Goal: Information Seeking & Learning: Learn about a topic

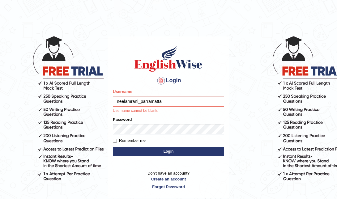
type input "neelamrani_parramatta"
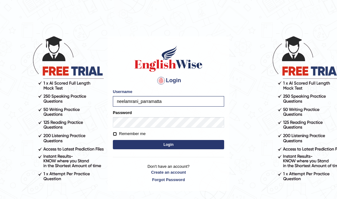
click at [115, 133] on input "Remember me" at bounding box center [115, 134] width 4 height 4
checkbox input "true"
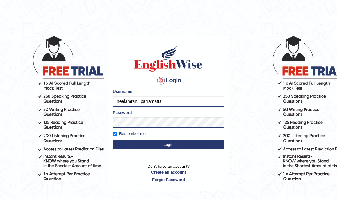
click at [140, 142] on button "Login" at bounding box center [168, 144] width 111 height 9
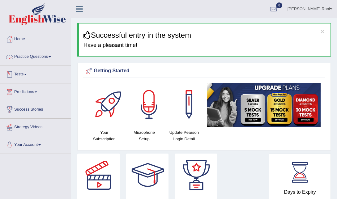
click at [27, 73] on link "Tests" at bounding box center [35, 73] width 70 height 15
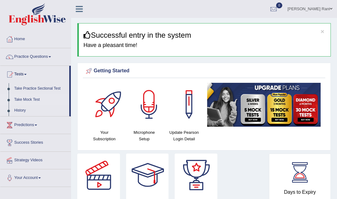
click at [31, 99] on link "Take Mock Test" at bounding box center [40, 99] width 58 height 11
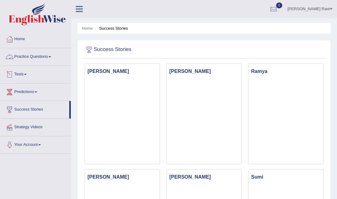
click at [33, 73] on link "Tests" at bounding box center [35, 73] width 70 height 15
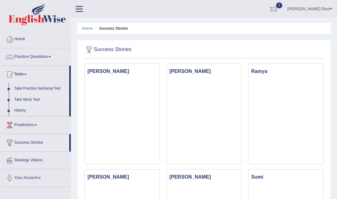
click at [37, 98] on link "Take Mock Test" at bounding box center [40, 99] width 58 height 11
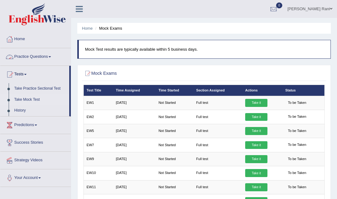
click at [45, 56] on link "Practice Questions" at bounding box center [35, 55] width 70 height 15
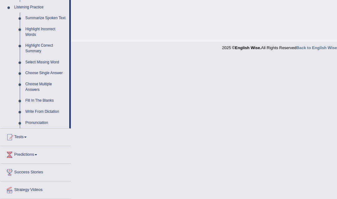
scroll to position [269, 0]
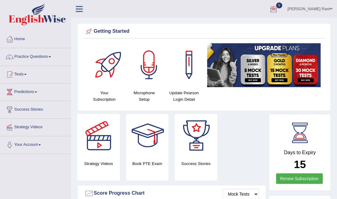
click at [52, 57] on link "Practice Questions" at bounding box center [35, 55] width 70 height 15
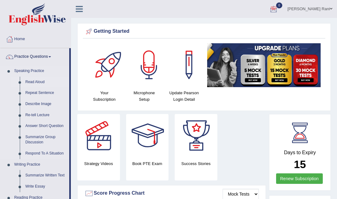
click at [36, 82] on link "Read Aloud" at bounding box center [46, 82] width 47 height 11
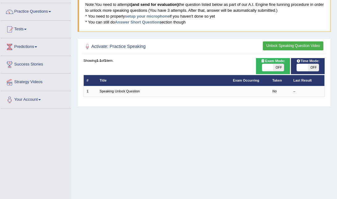
scroll to position [54, 0]
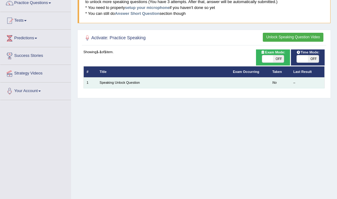
click at [256, 82] on td at bounding box center [250, 82] width 40 height 11
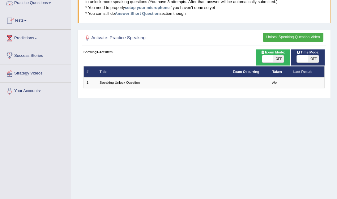
click at [45, 1] on link "Practice Questions" at bounding box center [35, 1] width 70 height 15
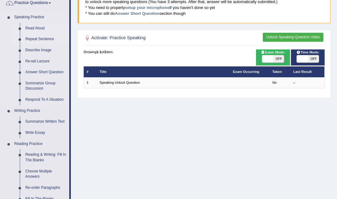
click at [41, 39] on link "Repeat Sentence" at bounding box center [46, 39] width 47 height 11
click at [36, 39] on link "Repeat Sentence" at bounding box center [46, 39] width 47 height 11
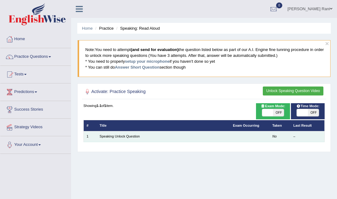
click at [274, 136] on em "No" at bounding box center [274, 136] width 4 height 4
click at [132, 138] on link "Speaking Unlock Question" at bounding box center [119, 136] width 40 height 4
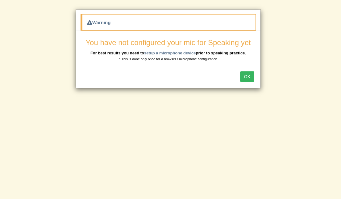
click at [246, 79] on button "OK" at bounding box center [247, 76] width 14 height 11
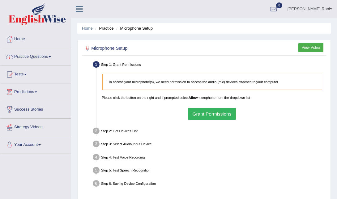
click at [51, 56] on span at bounding box center [49, 56] width 2 height 1
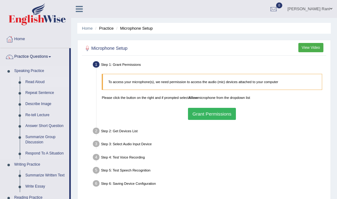
click at [40, 82] on link "Read Aloud" at bounding box center [46, 82] width 47 height 11
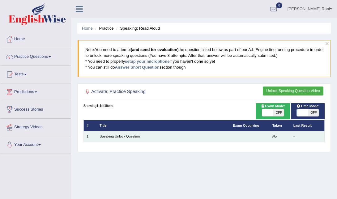
click at [130, 137] on link "Speaking Unlock Question" at bounding box center [119, 136] width 40 height 4
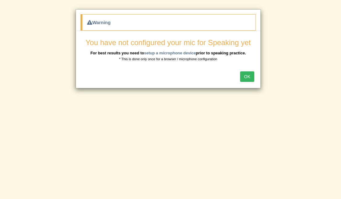
click at [248, 78] on button "OK" at bounding box center [247, 76] width 14 height 11
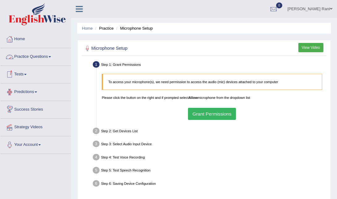
click at [38, 56] on link "Practice Questions" at bounding box center [35, 55] width 70 height 15
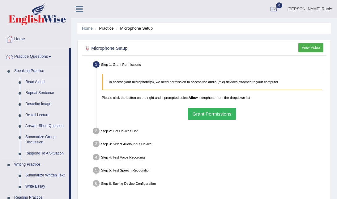
click at [26, 81] on link "Read Aloud" at bounding box center [46, 82] width 47 height 11
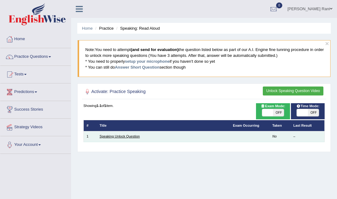
click at [122, 137] on link "Speaking Unlock Question" at bounding box center [119, 136] width 40 height 4
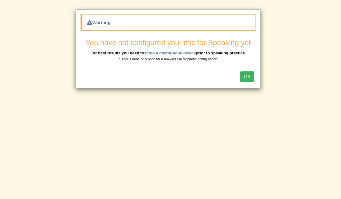
click at [249, 81] on button "OK" at bounding box center [247, 76] width 14 height 11
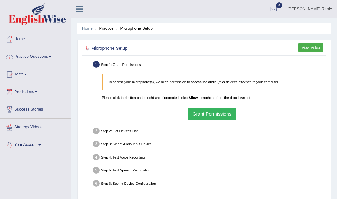
click at [224, 116] on button "Grant Permissions" at bounding box center [212, 114] width 48 height 12
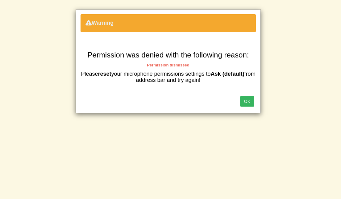
click at [246, 98] on button "OK" at bounding box center [247, 101] width 14 height 11
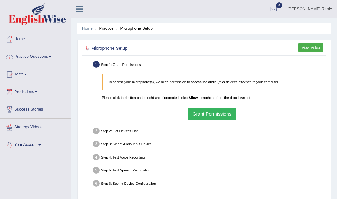
click at [308, 51] on button "View Video" at bounding box center [310, 47] width 25 height 9
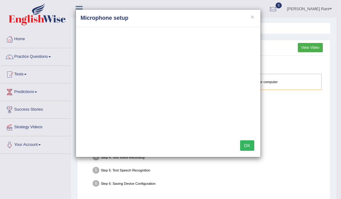
click at [308, 51] on div "× Microphone setup OK" at bounding box center [170, 99] width 341 height 199
click at [254, 19] on button "×" at bounding box center [253, 17] width 4 height 6
click at [254, 19] on body "Toggle navigation Home Practice Questions Speaking Practice Read Aloud Repeat S…" at bounding box center [170, 99] width 341 height 199
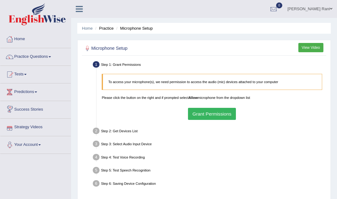
click at [42, 150] on link "Your Account" at bounding box center [35, 143] width 70 height 15
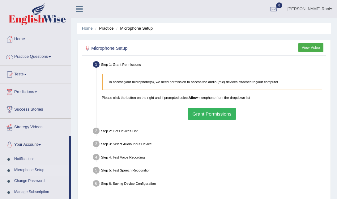
click at [36, 171] on link "Microphone Setup" at bounding box center [40, 170] width 58 height 11
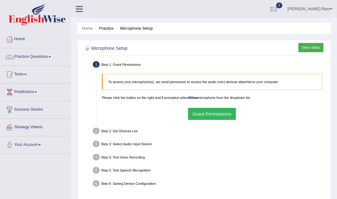
click at [304, 48] on button "View Video" at bounding box center [310, 47] width 25 height 9
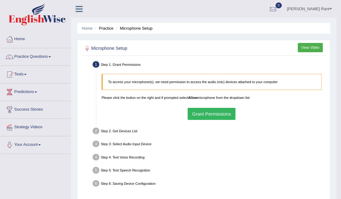
click at [304, 48] on body "Toggle navigation Home Practice Questions Speaking Practice Read Aloud Repeat S…" at bounding box center [170, 99] width 341 height 199
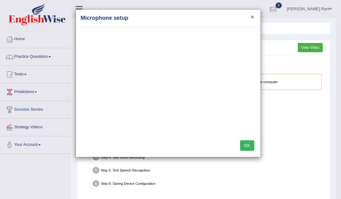
click at [251, 18] on button "×" at bounding box center [253, 17] width 4 height 6
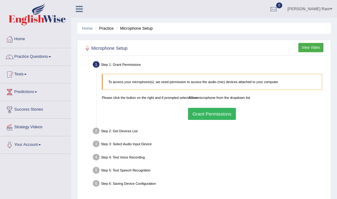
click at [206, 114] on button "Grant Permissions" at bounding box center [212, 114] width 48 height 12
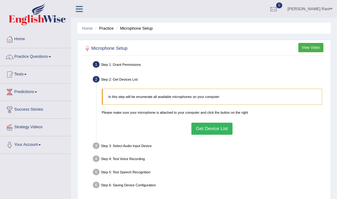
click at [217, 128] on button "Get Device List" at bounding box center [211, 129] width 41 height 12
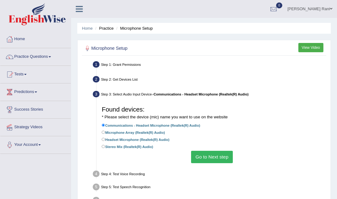
click at [220, 162] on button "Go to Next step" at bounding box center [212, 157] width 42 height 12
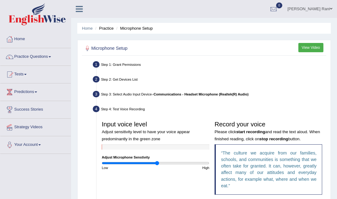
click at [157, 163] on input "range" at bounding box center [155, 163] width 107 height 4
click at [207, 170] on div "High" at bounding box center [183, 167] width 56 height 5
click at [206, 169] on div "High" at bounding box center [183, 167] width 56 height 5
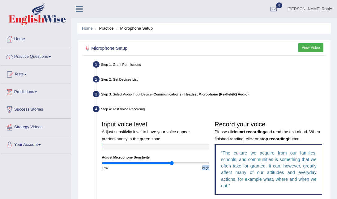
drag, startPoint x: 206, startPoint y: 169, endPoint x: 172, endPoint y: 163, distance: 34.8
click at [172, 163] on input "range" at bounding box center [155, 163] width 107 height 4
click at [294, 104] on div "Step 4: Test Voice Recording" at bounding box center [210, 109] width 238 height 11
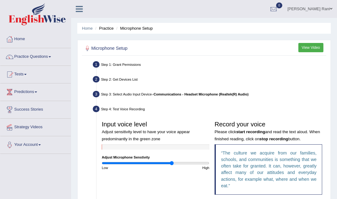
click at [128, 110] on div "Step 4: Test Voice Recording" at bounding box center [210, 109] width 238 height 11
click at [122, 61] on div "Step 1: Grant Permissions" at bounding box center [210, 65] width 238 height 11
click at [123, 67] on div "Step 1: Grant Permissions" at bounding box center [210, 65] width 238 height 11
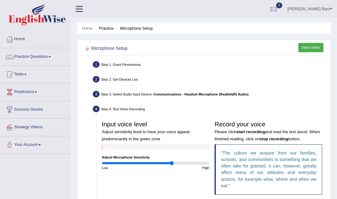
click at [126, 75] on div "Step 2: Get Devices List" at bounding box center [210, 79] width 238 height 11
click at [103, 148] on div at bounding box center [155, 146] width 107 height 5
click at [204, 166] on div "High" at bounding box center [183, 167] width 56 height 5
type input "1.9"
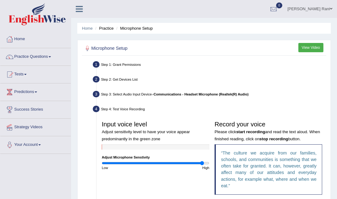
click at [201, 164] on input "range" at bounding box center [155, 163] width 107 height 4
click at [317, 46] on button "View Video" at bounding box center [310, 47] width 25 height 9
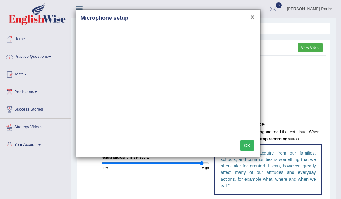
click at [252, 17] on button "×" at bounding box center [253, 17] width 4 height 6
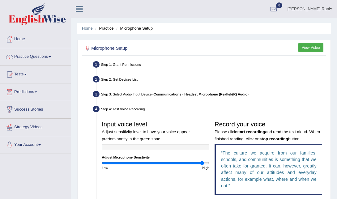
click at [240, 128] on h3 "Record your voice Please click start recording and read the text aloud. When fi…" at bounding box center [267, 131] width 107 height 21
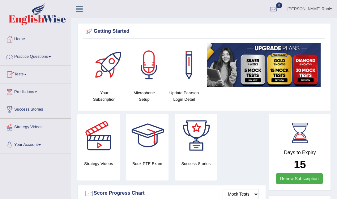
click at [37, 57] on link "Practice Questions" at bounding box center [35, 55] width 70 height 15
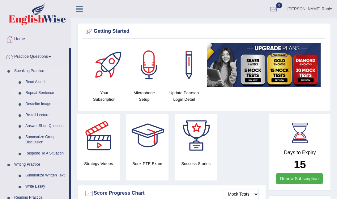
click at [35, 93] on link "Repeat Sentence" at bounding box center [46, 92] width 47 height 11
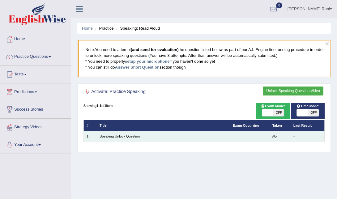
click at [135, 140] on td "Speaking Unlock Question" at bounding box center [163, 136] width 133 height 11
click at [133, 135] on link "Speaking Unlock Question" at bounding box center [119, 136] width 40 height 4
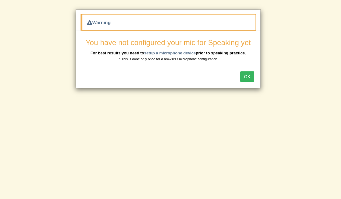
click at [251, 77] on button "OK" at bounding box center [247, 76] width 14 height 11
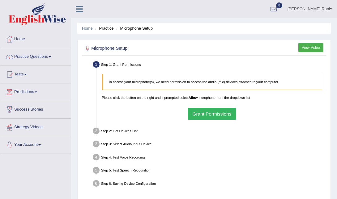
click at [231, 113] on button "Grant Permissions" at bounding box center [212, 114] width 48 height 12
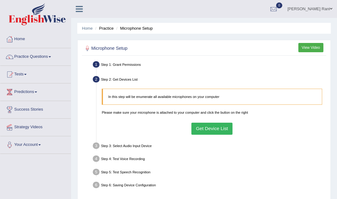
click at [224, 132] on button "Get Device List" at bounding box center [211, 129] width 41 height 12
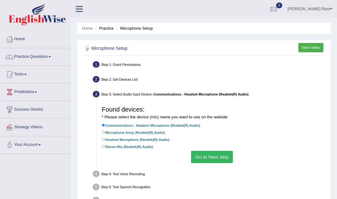
click at [222, 155] on button "Go to Next step" at bounding box center [212, 157] width 42 height 12
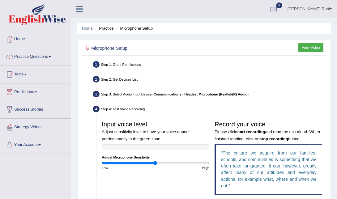
click at [255, 134] on h3 "Record your voice Please click start recording and read the text aloud. When fi…" at bounding box center [267, 131] width 107 height 21
click at [254, 132] on b "start recording" at bounding box center [250, 131] width 29 height 5
click at [259, 134] on b "start recording" at bounding box center [250, 131] width 29 height 5
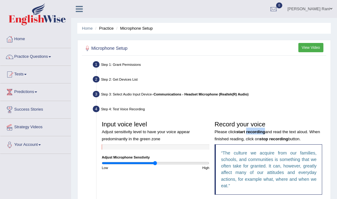
click at [259, 134] on b "start recording" at bounding box center [250, 131] width 29 height 5
drag, startPoint x: 259, startPoint y: 134, endPoint x: 240, endPoint y: 133, distance: 18.5
click at [240, 133] on b "start recording" at bounding box center [250, 131] width 29 height 5
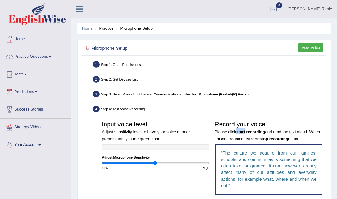
click at [240, 133] on b "start recording" at bounding box center [250, 131] width 29 height 5
click at [133, 113] on div "Step 4: Test Voice Recording" at bounding box center [210, 109] width 238 height 11
click at [132, 109] on div "Step 4: Test Voice Recording" at bounding box center [210, 109] width 238 height 11
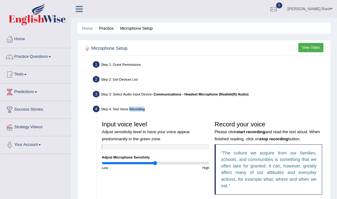
click at [132, 109] on div "Step 4: Test Voice Recording" at bounding box center [210, 109] width 238 height 11
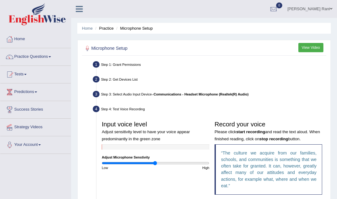
drag, startPoint x: 132, startPoint y: 109, endPoint x: 114, endPoint y: 100, distance: 20.6
click at [114, 100] on div "Step 3: Select Audio Input Device – Communications - Headset Microphone (Realte…" at bounding box center [210, 94] width 238 height 11
click at [254, 134] on b "start recording" at bounding box center [250, 131] width 29 height 5
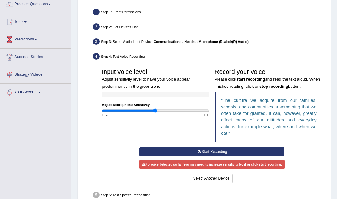
scroll to position [57, 0]
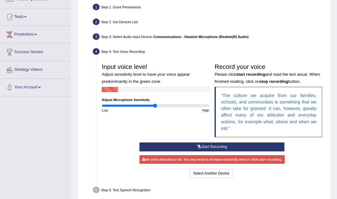
click at [246, 143] on button "Start Recording" at bounding box center [211, 146] width 145 height 9
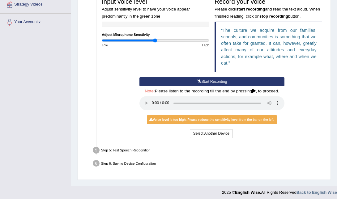
scroll to position [125, 0]
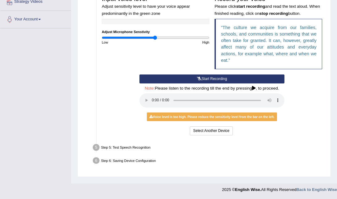
click at [219, 76] on button "Start Recording" at bounding box center [211, 78] width 145 height 9
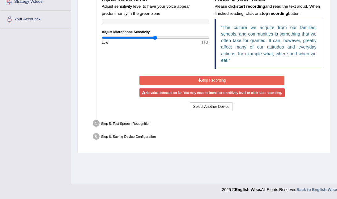
click at [213, 80] on button "Stop Recording" at bounding box center [211, 80] width 145 height 9
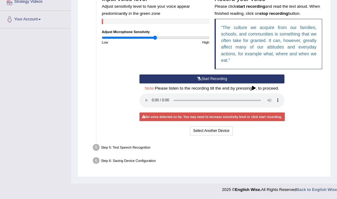
click at [316, 133] on div "Start Recording Stop Recording Note: Please listen to the recording till the en…" at bounding box center [211, 105] width 225 height 62
click at [225, 130] on button "Select Another Device" at bounding box center [211, 130] width 43 height 9
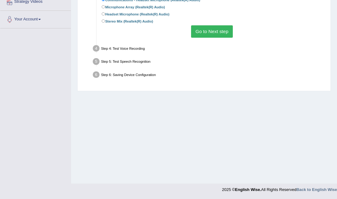
click at [218, 34] on button "Go to Next step" at bounding box center [212, 31] width 42 height 12
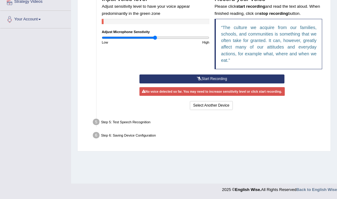
click at [227, 78] on button "Start Recording" at bounding box center [211, 78] width 145 height 9
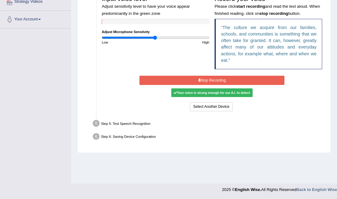
click at [227, 78] on button "Stop Recording" at bounding box center [211, 80] width 145 height 9
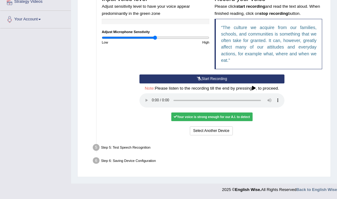
click at [225, 115] on div "Your voice is strong enough for our A.I. to detect" at bounding box center [211, 116] width 81 height 9
click at [241, 134] on button "Voice is ok. Go to Next step" at bounding box center [234, 130] width 52 height 9
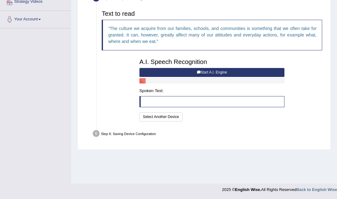
click at [171, 100] on blockquote at bounding box center [211, 101] width 145 height 11
click at [184, 70] on button "Start A.I. Engine" at bounding box center [211, 72] width 145 height 9
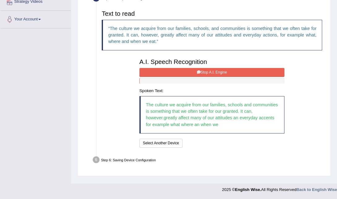
click at [184, 70] on button "Stop A.I. Engine" at bounding box center [211, 72] width 145 height 9
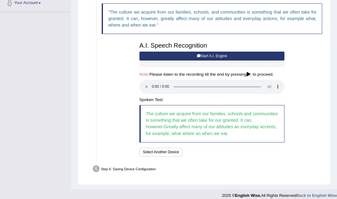
scroll to position [148, 0]
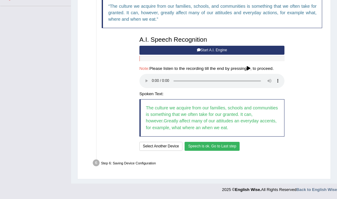
click at [208, 146] on button "Speech is ok. Go to Last step" at bounding box center [211, 146] width 55 height 9
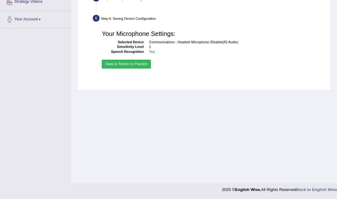
scroll to position [125, 0]
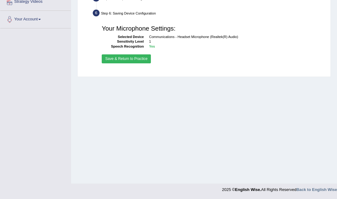
click at [136, 57] on button "Save & Return to Practice" at bounding box center [126, 58] width 49 height 9
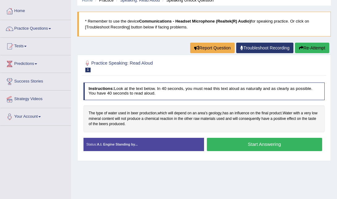
scroll to position [27, 0]
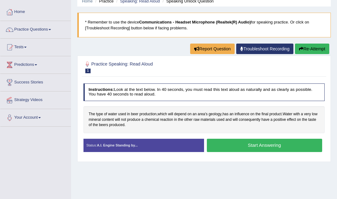
click at [256, 146] on button "Start Answering" at bounding box center [264, 145] width 115 height 13
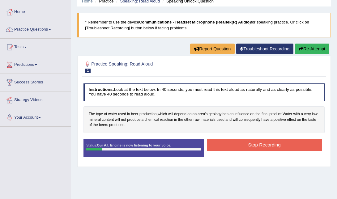
click at [103, 146] on strong "Our A.I. Engine is now listening to your voice." at bounding box center [134, 145] width 74 height 4
drag, startPoint x: 103, startPoint y: 146, endPoint x: 104, endPoint y: 151, distance: 4.4
click at [104, 151] on div "Status: Our A.I. Engine is now listening to your voice." at bounding box center [143, 148] width 120 height 19
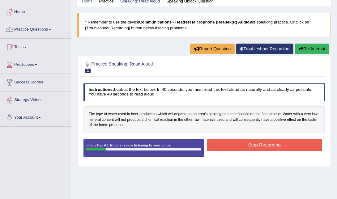
click at [104, 151] on div "Status: Our A.I. Engine is now listening to your voice." at bounding box center [143, 148] width 120 height 19
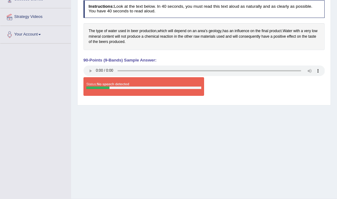
scroll to position [125, 0]
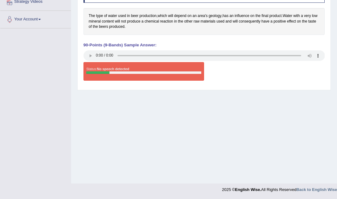
click at [90, 73] on div at bounding box center [97, 72] width 23 height 3
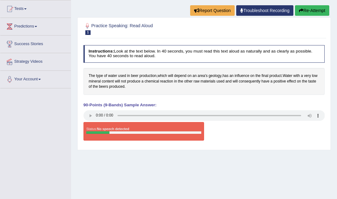
scroll to position [65, 0]
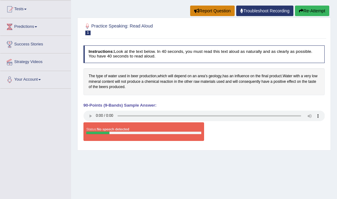
click at [218, 12] on button "Report Question" at bounding box center [212, 11] width 44 height 11
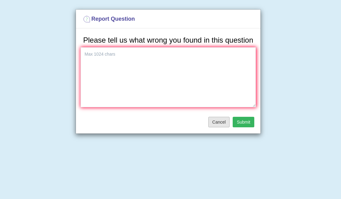
click at [222, 123] on button "Cancel" at bounding box center [219, 122] width 22 height 11
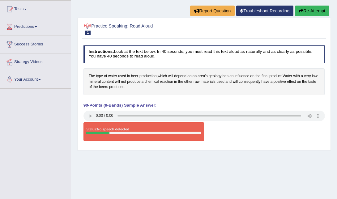
click at [88, 25] on div at bounding box center [87, 26] width 8 height 8
click at [322, 8] on button "Re-Attempt" at bounding box center [312, 11] width 34 height 11
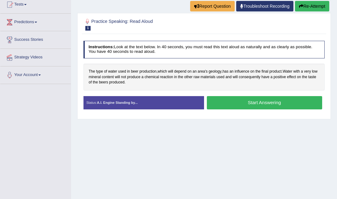
scroll to position [70, 0]
click at [276, 101] on button "Start Answering" at bounding box center [264, 102] width 115 height 13
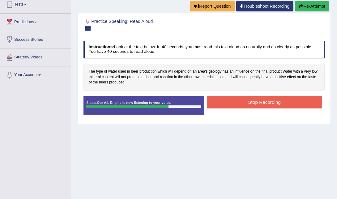
click at [276, 101] on button "Stop Recording" at bounding box center [264, 102] width 115 height 12
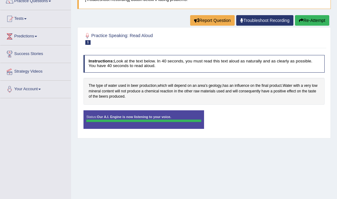
scroll to position [55, 0]
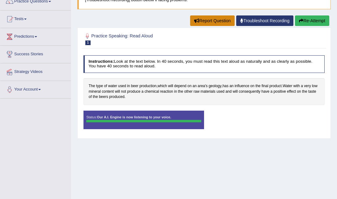
click at [209, 22] on button "Report Question" at bounding box center [212, 20] width 44 height 11
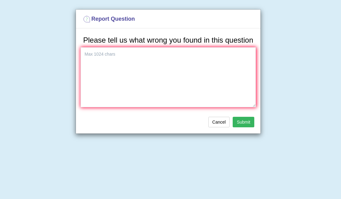
click at [251, 119] on button "Submit" at bounding box center [244, 122] width 22 height 11
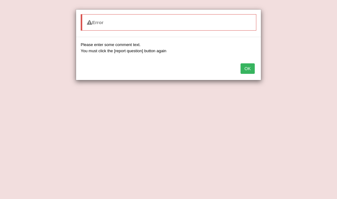
click at [249, 66] on button "OK" at bounding box center [247, 68] width 14 height 11
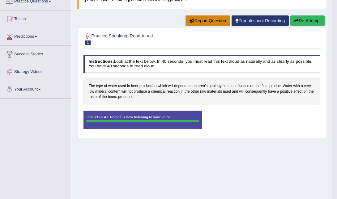
click at [209, 23] on button "Report Question" at bounding box center [207, 20] width 44 height 11
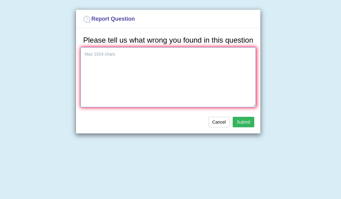
click at [126, 67] on textarea at bounding box center [168, 77] width 175 height 60
click at [136, 18] on h4 "Report Question" at bounding box center [168, 21] width 175 height 14
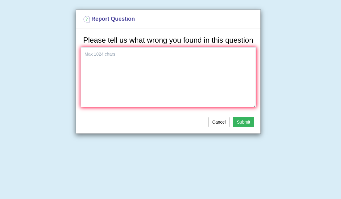
click at [136, 18] on h4 "Report Question" at bounding box center [168, 21] width 175 height 14
click at [242, 125] on button "Submit" at bounding box center [244, 122] width 22 height 11
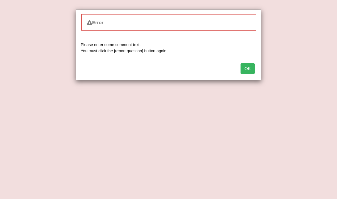
click at [158, 53] on div "Please enter some comment text. You must click the [report question] button aga…" at bounding box center [168, 48] width 175 height 12
click at [246, 70] on button "OK" at bounding box center [247, 68] width 14 height 11
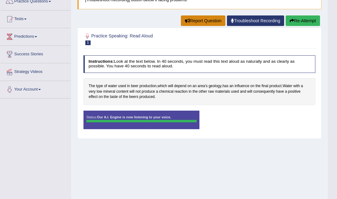
click at [214, 19] on button "Report Question" at bounding box center [203, 20] width 44 height 11
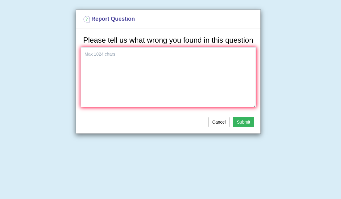
click at [249, 120] on button "Submit" at bounding box center [244, 122] width 22 height 11
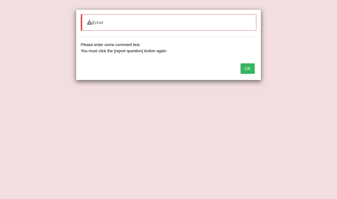
click at [251, 68] on button "OK" at bounding box center [247, 68] width 14 height 11
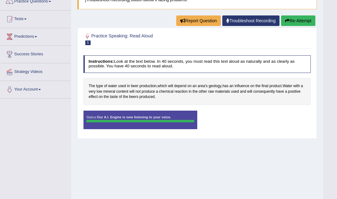
click at [286, 22] on icon "button" at bounding box center [287, 21] width 4 height 4
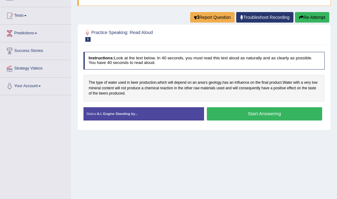
click at [257, 115] on button "Start Answering" at bounding box center [264, 113] width 115 height 13
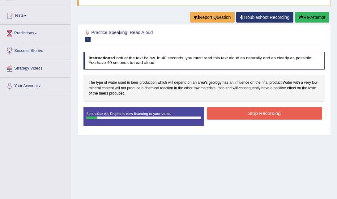
scroll to position [55, 0]
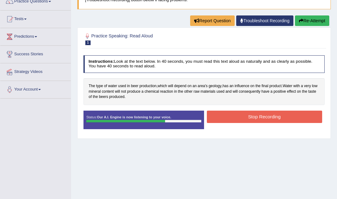
click at [257, 115] on button "Stop Recording" at bounding box center [264, 117] width 115 height 12
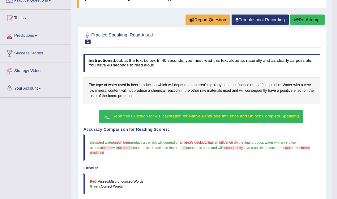
scroll to position [56, 0]
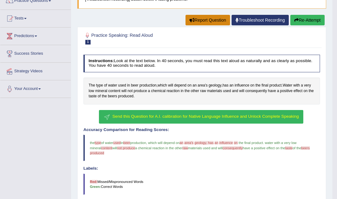
click at [216, 21] on button "Report Question" at bounding box center [207, 20] width 44 height 11
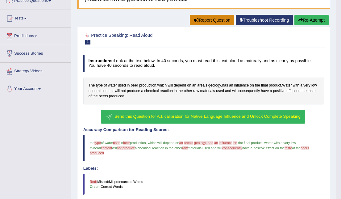
click at [216, 21] on body "Toggle navigation Home Practice Questions Speaking Practice Read Aloud Repeat S…" at bounding box center [170, 43] width 341 height 199
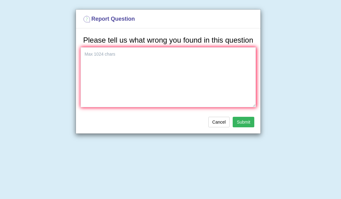
click at [245, 125] on button "Submit" at bounding box center [244, 122] width 22 height 11
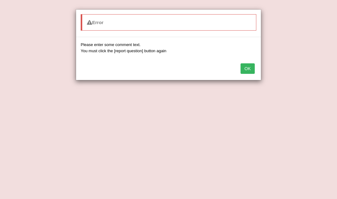
click at [247, 69] on button "OK" at bounding box center [247, 68] width 14 height 11
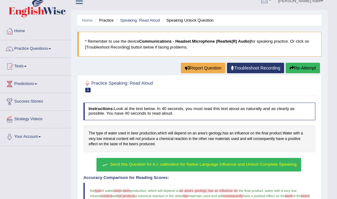
scroll to position [8, 0]
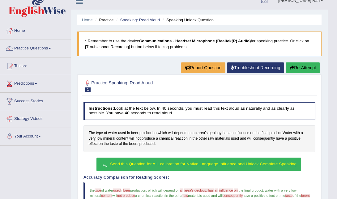
click at [208, 163] on span "Send this Question for A.I. calibration for Native Language Influence and Unloc…" at bounding box center [203, 164] width 186 height 5
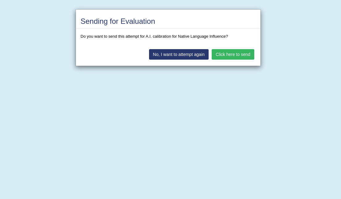
click at [229, 50] on button "Click here to send" at bounding box center [233, 54] width 43 height 11
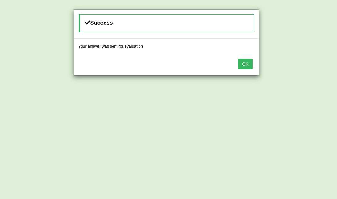
click at [246, 63] on button "OK" at bounding box center [245, 64] width 14 height 11
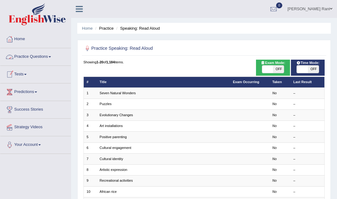
click at [54, 56] on link "Practice Questions" at bounding box center [35, 55] width 70 height 15
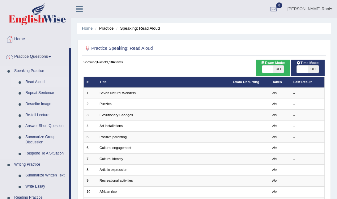
click at [37, 81] on link "Read Aloud" at bounding box center [46, 82] width 47 height 11
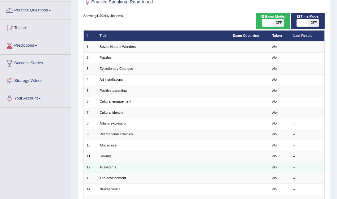
scroll to position [45, 0]
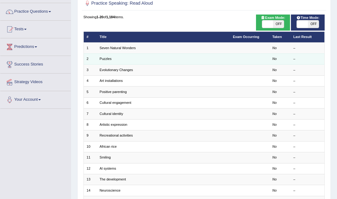
click at [132, 62] on td "Puzzles" at bounding box center [163, 58] width 133 height 11
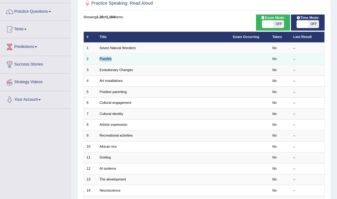
click at [132, 62] on td "Puzzles" at bounding box center [163, 58] width 133 height 11
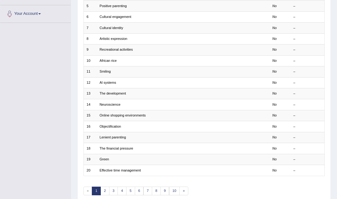
scroll to position [158, 0]
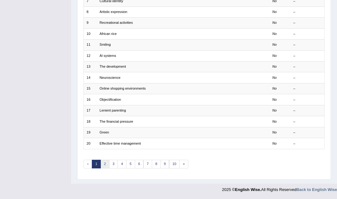
click at [104, 165] on link "2" at bounding box center [104, 164] width 9 height 9
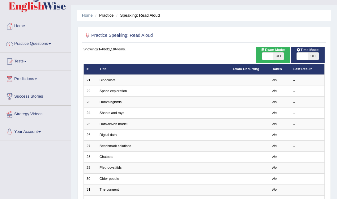
scroll to position [13, 0]
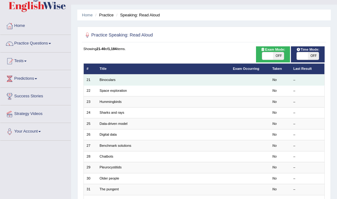
click at [126, 83] on td "Binoculars" at bounding box center [163, 79] width 133 height 11
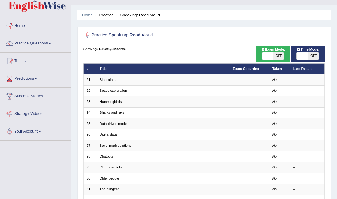
click at [101, 68] on th "Title" at bounding box center [163, 68] width 133 height 11
click at [107, 67] on th "Title" at bounding box center [163, 68] width 133 height 11
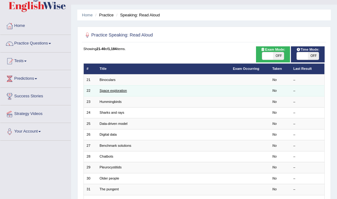
click at [111, 92] on link "Space exploration" at bounding box center [112, 91] width 27 height 4
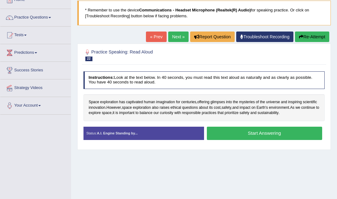
scroll to position [40, 0]
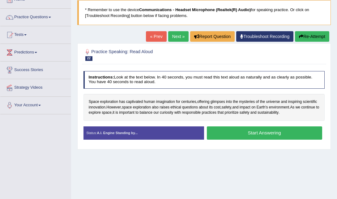
click at [272, 134] on button "Start Answering" at bounding box center [264, 132] width 115 height 13
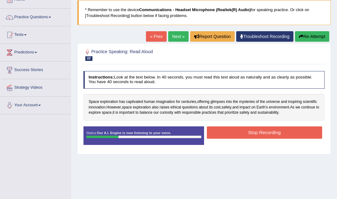
click at [155, 32] on link "« Prev" at bounding box center [156, 36] width 20 height 11
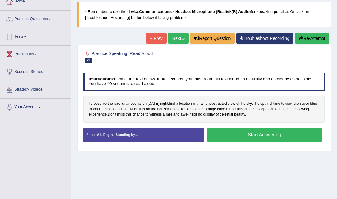
scroll to position [38, 0]
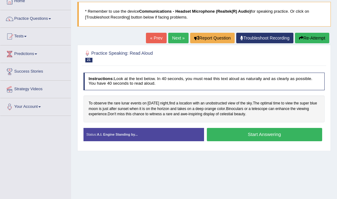
click at [250, 137] on button "Start Answering" at bounding box center [264, 134] width 115 height 13
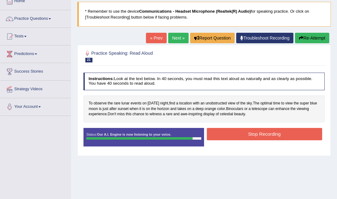
click at [250, 137] on button "Stop Recording" at bounding box center [264, 134] width 115 height 12
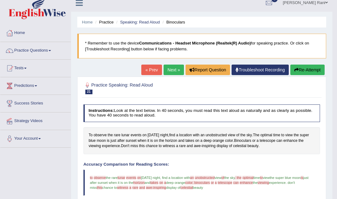
scroll to position [0, 0]
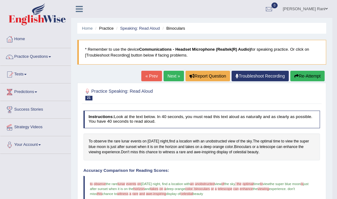
click at [171, 74] on link "Next »" at bounding box center [173, 76] width 20 height 11
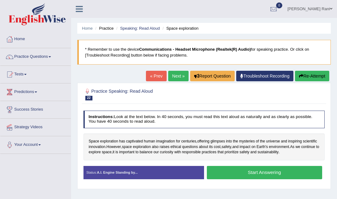
click at [264, 169] on button "Start Answering" at bounding box center [264, 172] width 115 height 13
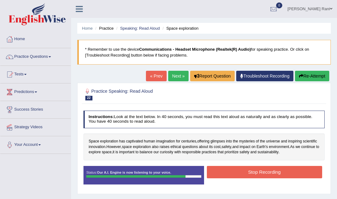
click at [264, 169] on button "Stop Recording" at bounding box center [264, 172] width 115 height 12
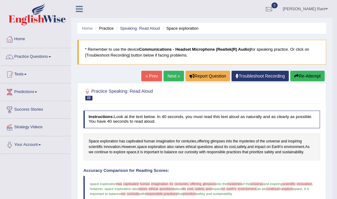
click at [166, 76] on link "Next »" at bounding box center [173, 76] width 20 height 11
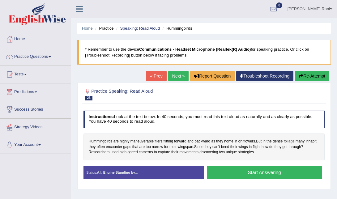
click at [292, 141] on span "foliage" at bounding box center [289, 142] width 11 height 6
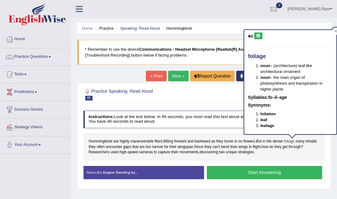
click at [292, 141] on span "foliage" at bounding box center [289, 142] width 11 height 6
click at [335, 144] on div "Home Practice Speaking: Read Aloud Hummingbirds * Remember to use the device Co…" at bounding box center [204, 154] width 266 height 309
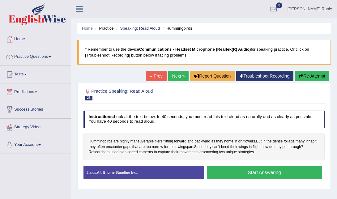
click at [279, 177] on button "Start Answering" at bounding box center [264, 172] width 115 height 13
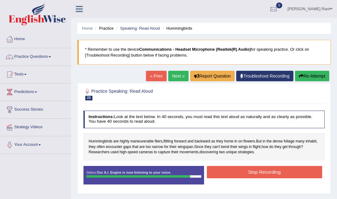
click at [279, 177] on button "Stop Recording" at bounding box center [264, 172] width 115 height 12
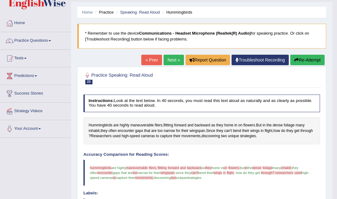
scroll to position [16, 0]
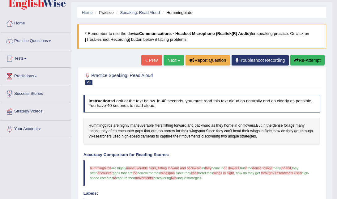
click at [173, 57] on link "Next »" at bounding box center [173, 60] width 20 height 11
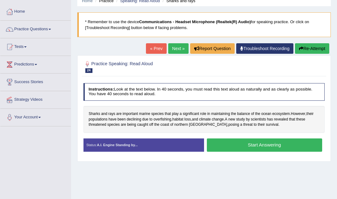
scroll to position [38, 0]
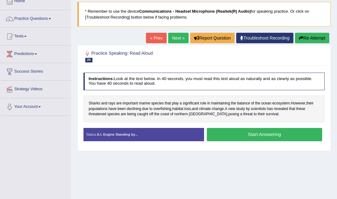
click at [265, 133] on button "Start Answering" at bounding box center [264, 134] width 115 height 13
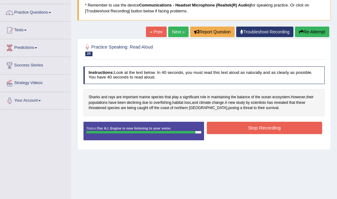
scroll to position [44, 0]
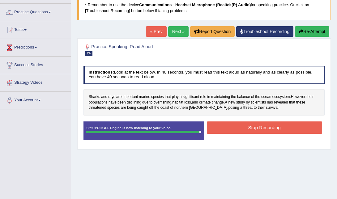
click at [265, 128] on button "Stop Recording" at bounding box center [264, 127] width 115 height 12
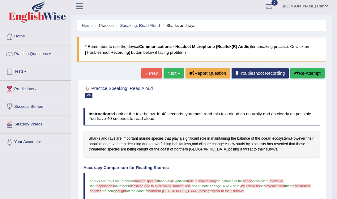
scroll to position [0, 0]
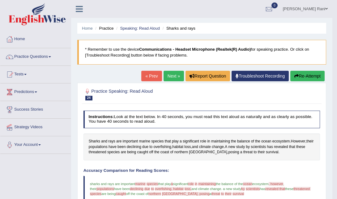
click at [172, 73] on link "Next »" at bounding box center [173, 76] width 20 height 11
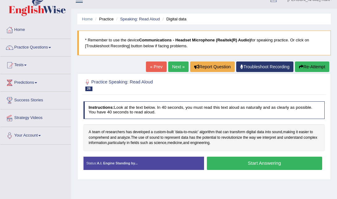
scroll to position [10, 0]
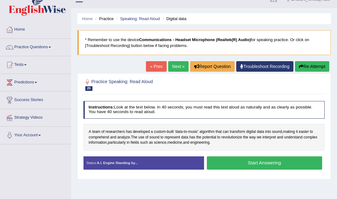
click at [259, 165] on button "Start Answering" at bounding box center [264, 162] width 115 height 13
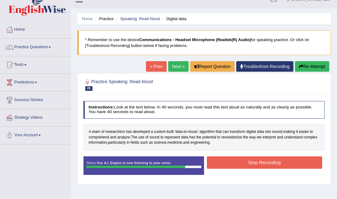
click at [259, 165] on button "Stop Recording" at bounding box center [264, 162] width 115 height 12
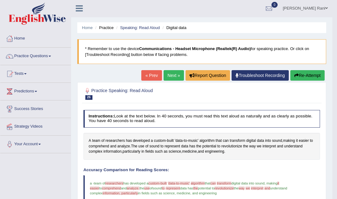
scroll to position [0, 0]
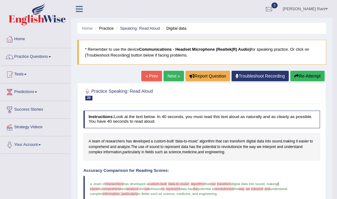
click at [17, 56] on link "Practice Questions" at bounding box center [35, 55] width 70 height 15
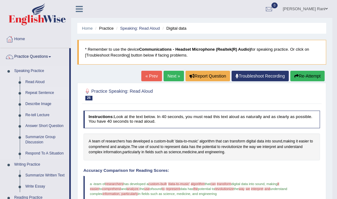
click at [30, 94] on link "Repeat Sentence" at bounding box center [46, 92] width 47 height 11
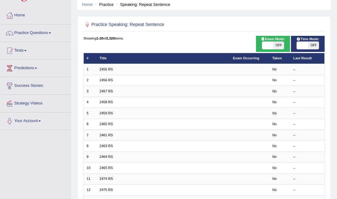
scroll to position [28, 0]
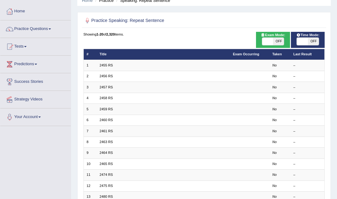
click at [117, 56] on th "Title" at bounding box center [163, 54] width 133 height 11
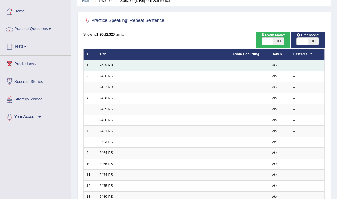
click at [116, 63] on td "2455 RS" at bounding box center [163, 65] width 133 height 11
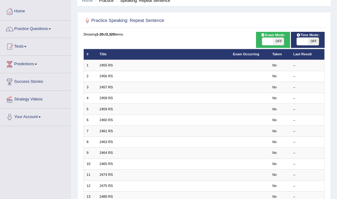
click at [105, 50] on th "Title" at bounding box center [163, 54] width 133 height 11
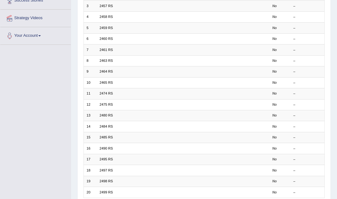
scroll to position [158, 0]
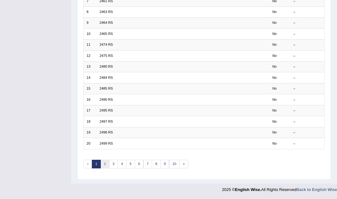
click at [107, 164] on link "2" at bounding box center [104, 164] width 9 height 9
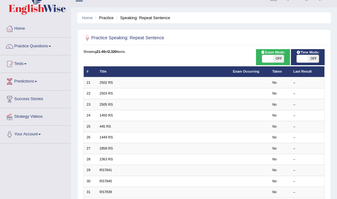
scroll to position [12, 0]
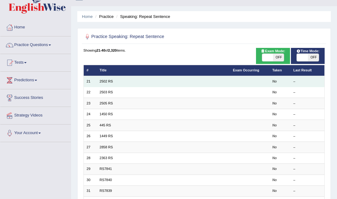
click at [113, 82] on td "2502 RS" at bounding box center [163, 81] width 133 height 11
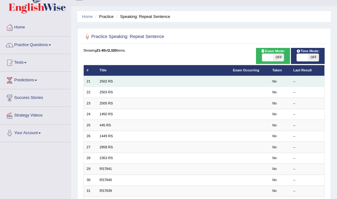
click at [113, 82] on td "2502 RS" at bounding box center [163, 81] width 133 height 11
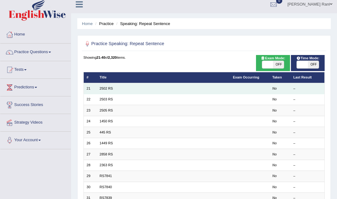
scroll to position [4, 0]
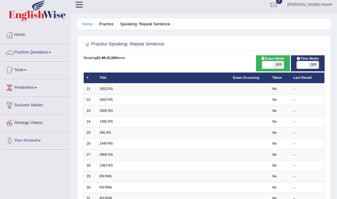
click at [135, 44] on h2 "Practice Speaking: Repeat Sentence" at bounding box center [157, 44] width 149 height 8
click at [144, 48] on div at bounding box center [203, 44] width 241 height 11
click at [87, 47] on div at bounding box center [87, 44] width 8 height 8
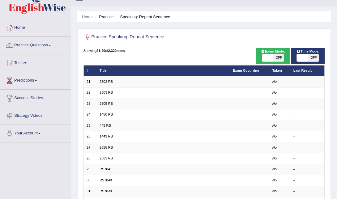
scroll to position [0, 0]
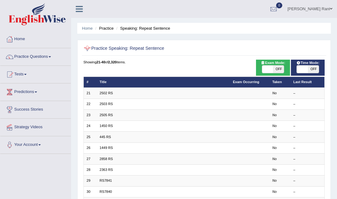
click at [87, 47] on div at bounding box center [87, 48] width 8 height 8
click at [275, 66] on span "OFF" at bounding box center [278, 68] width 11 height 7
checkbox input "true"
click at [275, 66] on div "ON OFF" at bounding box center [278, 68] width 33 height 7
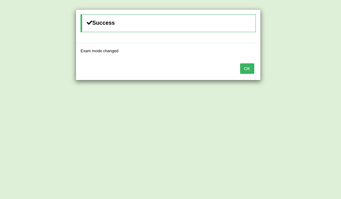
click at [268, 69] on div "Success Exam mode changed OK" at bounding box center [170, 99] width 341 height 199
click at [242, 69] on button "OK" at bounding box center [247, 68] width 14 height 11
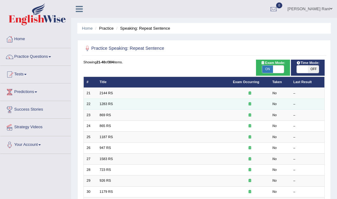
click at [172, 99] on td "1283 RS" at bounding box center [163, 104] width 133 height 11
click at [172, 100] on td "1283 RS" at bounding box center [163, 104] width 133 height 11
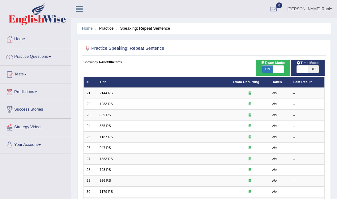
click at [313, 66] on span "OFF" at bounding box center [313, 68] width 11 height 7
checkbox input "true"
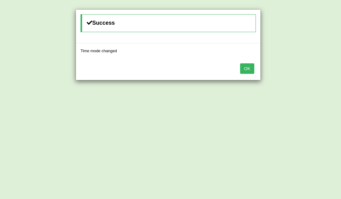
click at [244, 68] on button "OK" at bounding box center [247, 68] width 14 height 11
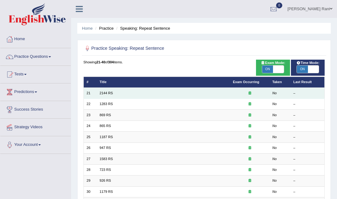
click at [132, 91] on td "2144 RS" at bounding box center [163, 93] width 133 height 11
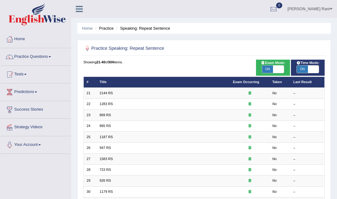
click at [114, 63] on b "304" at bounding box center [111, 62] width 6 height 4
click at [149, 47] on h2 "Practice Speaking: Repeat Sentence" at bounding box center [157, 48] width 149 height 8
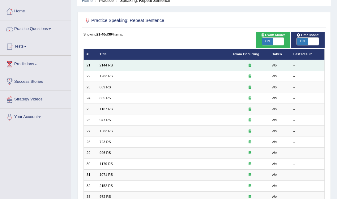
scroll to position [28, 0]
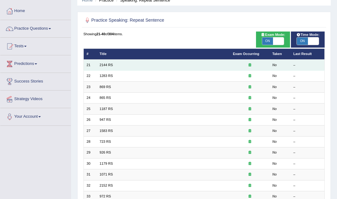
click at [247, 66] on div at bounding box center [250, 65] width 34 height 5
click at [251, 65] on div at bounding box center [250, 65] width 34 height 5
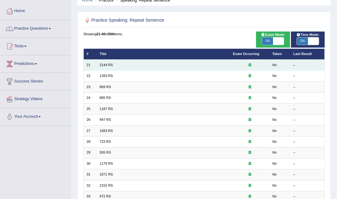
click at [251, 65] on div at bounding box center [250, 65] width 34 height 5
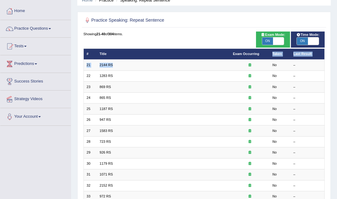
drag, startPoint x: 251, startPoint y: 65, endPoint x: 278, endPoint y: 48, distance: 31.6
click at [278, 48] on table "# Title Exam Occurring Taken Last Result 21 2144 RS No – 22 1283 RS No – 23 869…" at bounding box center [203, 163] width 241 height 230
click at [277, 39] on span at bounding box center [278, 40] width 11 height 7
checkbox input "false"
click at [312, 39] on span at bounding box center [313, 40] width 11 height 7
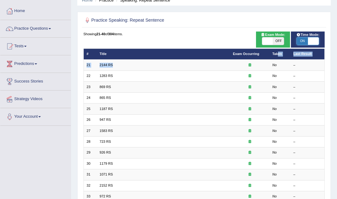
checkbox input "false"
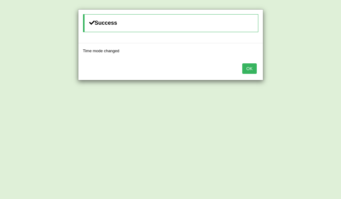
click at [251, 70] on button "OK" at bounding box center [249, 68] width 14 height 11
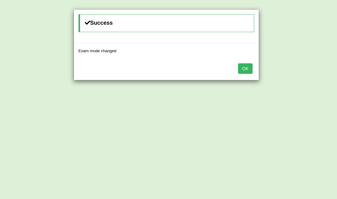
click at [251, 70] on button "OK" at bounding box center [245, 68] width 14 height 11
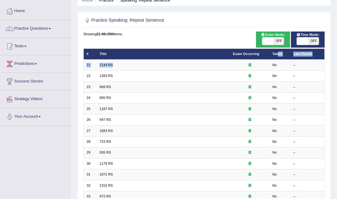
click at [251, 70] on td at bounding box center [250, 65] width 40 height 11
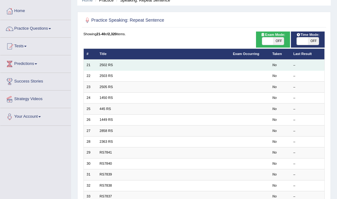
click at [255, 67] on td at bounding box center [250, 65] width 40 height 11
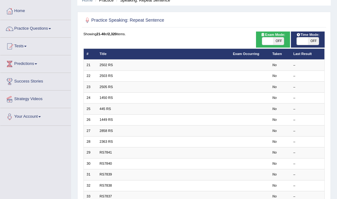
click at [251, 57] on th "Exam Occurring" at bounding box center [250, 53] width 40 height 11
drag, startPoint x: 251, startPoint y: 57, endPoint x: 236, endPoint y: 55, distance: 15.0
click at [236, 55] on link "Exam Occurring" at bounding box center [246, 54] width 26 height 4
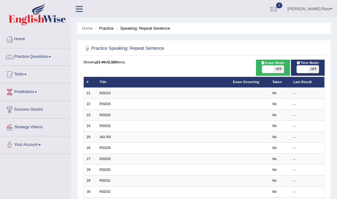
click at [114, 78] on th "Title" at bounding box center [163, 82] width 133 height 11
click at [94, 81] on th "#" at bounding box center [89, 82] width 13 height 11
click at [107, 31] on li "Practice" at bounding box center [104, 28] width 20 height 6
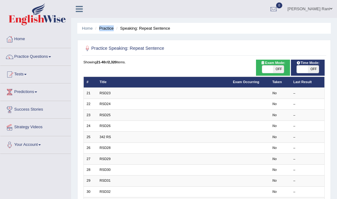
click at [107, 31] on li "Practice" at bounding box center [104, 28] width 20 height 6
click at [118, 51] on h2 "Practice Speaking: Repeat Sentence" at bounding box center [157, 48] width 149 height 8
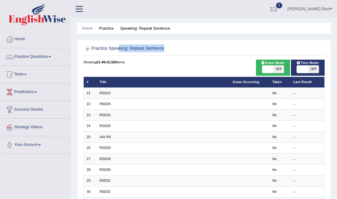
click at [118, 51] on h2 "Practice Speaking: Repeat Sentence" at bounding box center [157, 48] width 149 height 8
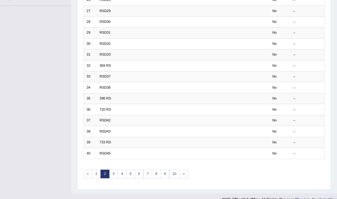
scroll to position [158, 0]
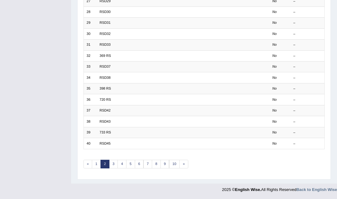
click at [118, 51] on td "369 RS" at bounding box center [163, 55] width 133 height 11
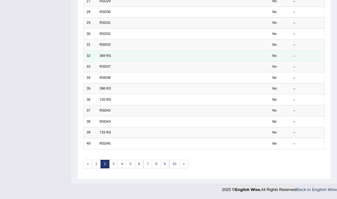
click at [118, 51] on td "369 RS" at bounding box center [163, 55] width 133 height 11
click at [119, 54] on td "369 RS" at bounding box center [163, 55] width 133 height 11
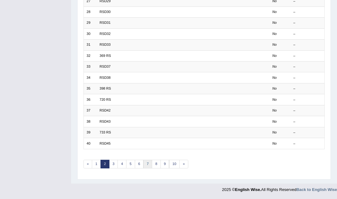
click at [149, 162] on link "7" at bounding box center [147, 164] width 9 height 9
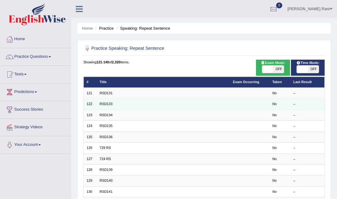
click at [121, 106] on td "RSD133" at bounding box center [163, 104] width 133 height 11
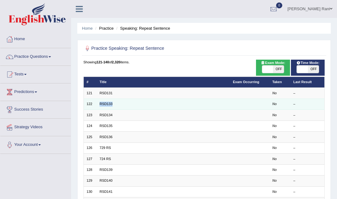
click at [121, 106] on td "RSD133" at bounding box center [163, 104] width 133 height 11
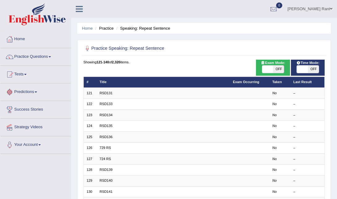
click at [29, 56] on link "Practice Questions" at bounding box center [35, 55] width 70 height 15
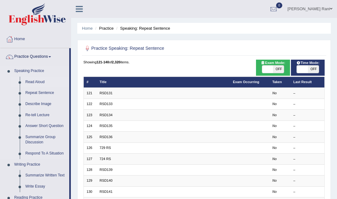
click at [26, 80] on link "Read Aloud" at bounding box center [46, 82] width 47 height 11
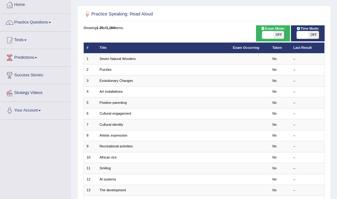
scroll to position [35, 0]
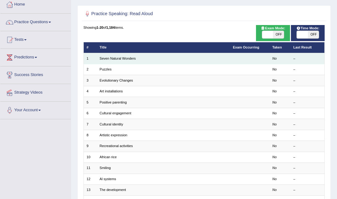
click at [117, 63] on td "Seven Natural Wonders" at bounding box center [163, 58] width 133 height 11
click at [130, 60] on link "Seven Natural Wonders" at bounding box center [117, 59] width 36 height 4
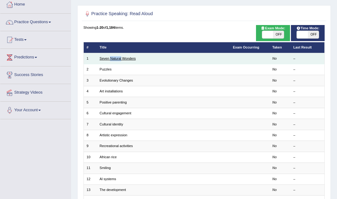
click at [130, 60] on link "Seven Natural Wonders" at bounding box center [117, 59] width 36 height 4
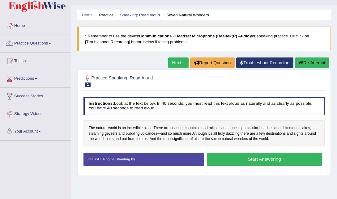
scroll to position [14, 0]
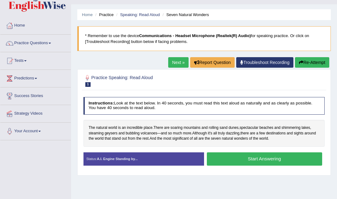
click at [252, 158] on button "Start Answering" at bounding box center [264, 158] width 115 height 13
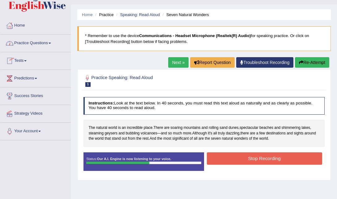
click at [14, 46] on div at bounding box center [9, 43] width 9 height 9
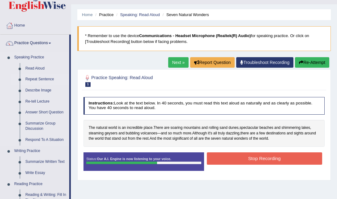
click at [28, 82] on link "Repeat Sentence" at bounding box center [46, 79] width 47 height 11
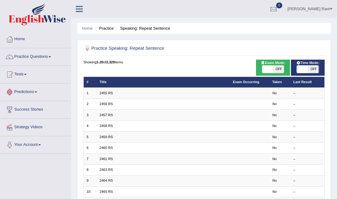
click at [107, 85] on th "Title" at bounding box center [163, 82] width 133 height 11
drag, startPoint x: 0, startPoint y: 0, endPoint x: 107, endPoint y: 85, distance: 136.6
click at [107, 85] on th "Title" at bounding box center [163, 82] width 133 height 11
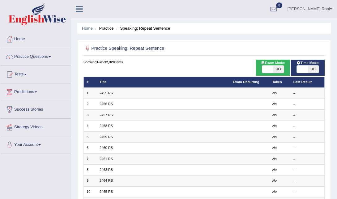
click at [121, 61] on div "Showing 1-20 of 2,320 items." at bounding box center [203, 62] width 241 height 5
click at [126, 61] on div "Showing 1-20 of 2,320 items." at bounding box center [203, 62] width 241 height 5
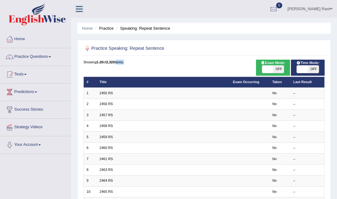
click at [126, 61] on div "Showing 1-20 of 2,320 items." at bounding box center [203, 62] width 241 height 5
drag, startPoint x: 126, startPoint y: 61, endPoint x: 92, endPoint y: 64, distance: 34.1
click at [92, 64] on div "Showing 1-20 of 2,320 items." at bounding box center [203, 62] width 241 height 5
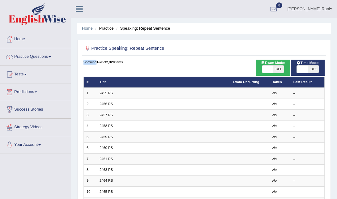
click at [92, 64] on div "Showing 1-20 of 2,320 items." at bounding box center [203, 62] width 241 height 5
drag, startPoint x: 92, startPoint y: 64, endPoint x: 102, endPoint y: 63, distance: 9.7
click at [102, 63] on b "1-20" at bounding box center [99, 62] width 7 height 4
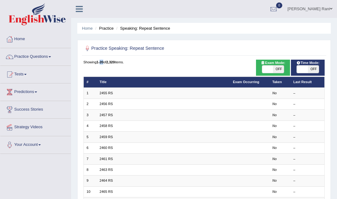
click at [102, 63] on b "1-20" at bounding box center [99, 62] width 7 height 4
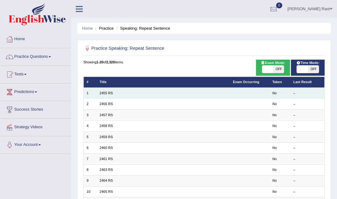
drag, startPoint x: 102, startPoint y: 63, endPoint x: 111, endPoint y: 96, distance: 33.9
click at [111, 96] on td "2455 RS" at bounding box center [163, 93] width 133 height 11
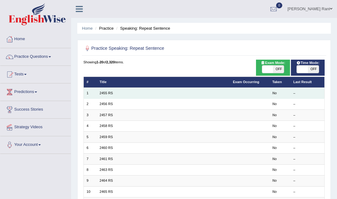
drag, startPoint x: 111, startPoint y: 96, endPoint x: 106, endPoint y: 96, distance: 5.3
click at [106, 96] on td "2455 RS" at bounding box center [163, 93] width 133 height 11
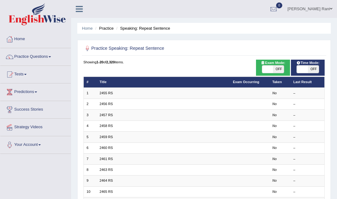
click at [103, 82] on th "Title" at bounding box center [163, 82] width 133 height 11
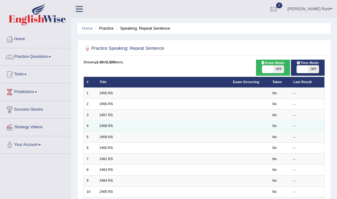
drag, startPoint x: 103, startPoint y: 82, endPoint x: 107, endPoint y: 121, distance: 39.1
click at [107, 121] on td "2458 RS" at bounding box center [163, 125] width 133 height 11
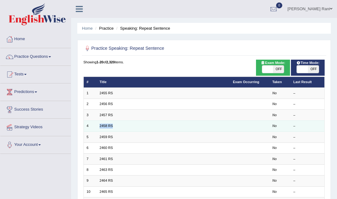
click at [107, 121] on td "2458 RS" at bounding box center [163, 125] width 133 height 11
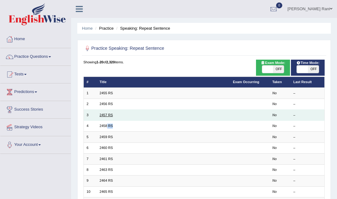
drag, startPoint x: 107, startPoint y: 121, endPoint x: 110, endPoint y: 117, distance: 4.7
click at [110, 117] on link "2457 RS" at bounding box center [105, 115] width 13 height 4
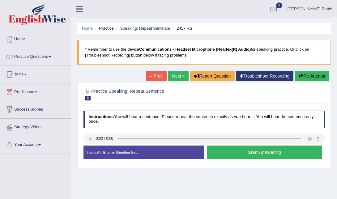
click at [248, 154] on button "Start Answering" at bounding box center [264, 151] width 115 height 13
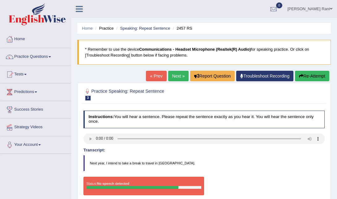
click at [154, 73] on link "« Prev" at bounding box center [156, 76] width 20 height 11
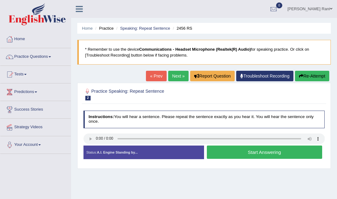
click at [223, 154] on button "Start Answering" at bounding box center [264, 151] width 115 height 13
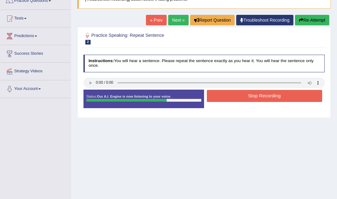
scroll to position [56, 0]
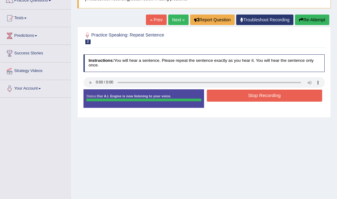
click at [269, 91] on button "Stop Recording" at bounding box center [264, 96] width 115 height 12
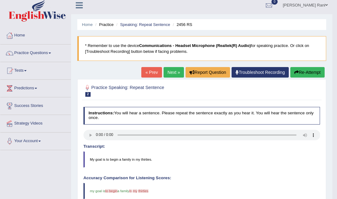
scroll to position [0, 0]
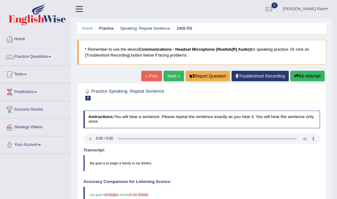
click at [172, 76] on link "Next »" at bounding box center [173, 76] width 20 height 11
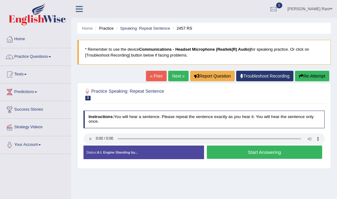
click at [220, 156] on button "Start Answering" at bounding box center [264, 151] width 115 height 13
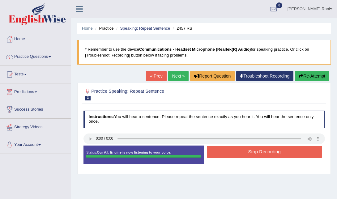
click at [220, 156] on button "Stop Recording" at bounding box center [264, 152] width 115 height 12
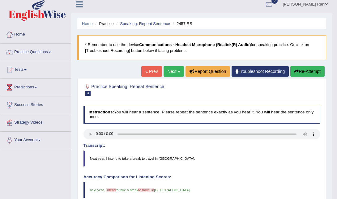
scroll to position [4, 0]
click at [168, 71] on link "Next »" at bounding box center [173, 71] width 20 height 11
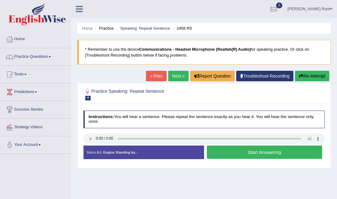
click at [251, 147] on button "Start Answering" at bounding box center [264, 151] width 115 height 13
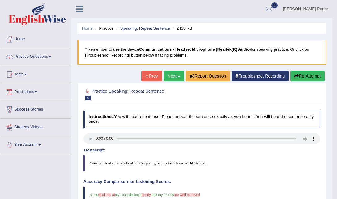
click at [169, 77] on link "Next »" at bounding box center [173, 76] width 20 height 11
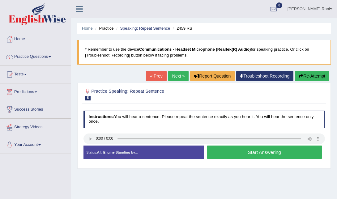
click at [215, 150] on button "Start Answering" at bounding box center [264, 151] width 115 height 13
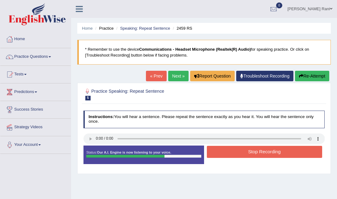
click at [215, 150] on button "Stop Recording" at bounding box center [264, 152] width 115 height 12
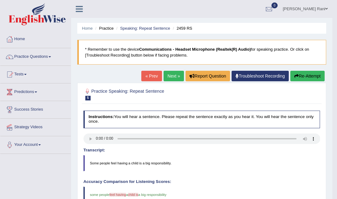
click at [165, 76] on link "Next »" at bounding box center [173, 76] width 20 height 11
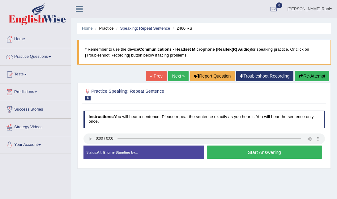
drag, startPoint x: 0, startPoint y: 0, endPoint x: 160, endPoint y: 89, distance: 183.3
click at [160, 89] on div "Home Practice Speaking: Repeat Sentence 2460 RS * Remember to use the device Co…" at bounding box center [204, 154] width 266 height 309
click at [240, 156] on button "Start Answering" at bounding box center [264, 151] width 115 height 13
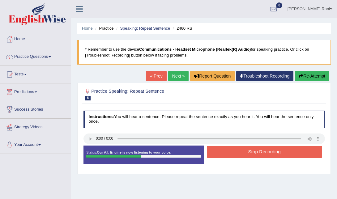
click at [240, 156] on button "Stop Recording" at bounding box center [264, 152] width 115 height 12
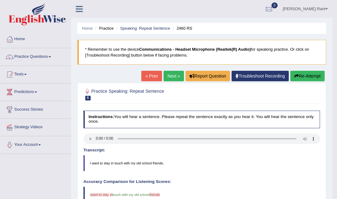
click at [176, 77] on link "Next »" at bounding box center [173, 76] width 20 height 11
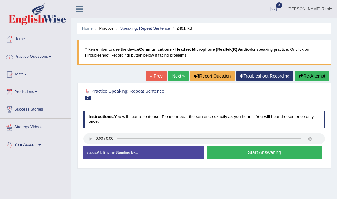
click at [225, 156] on button "Start Answering" at bounding box center [264, 151] width 115 height 13
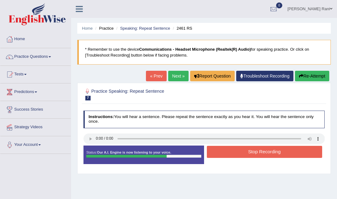
click at [226, 152] on button "Stop Recording" at bounding box center [264, 152] width 115 height 12
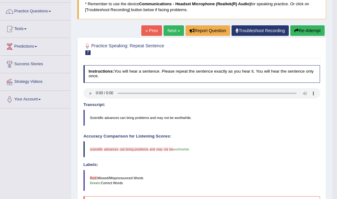
scroll to position [45, 0]
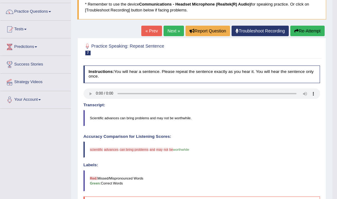
click at [177, 32] on link "Next »" at bounding box center [173, 31] width 20 height 11
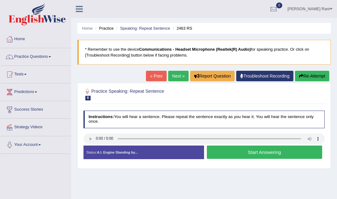
click at [214, 152] on button "Start Answering" at bounding box center [264, 151] width 115 height 13
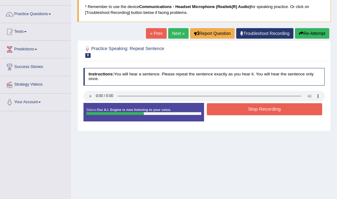
scroll to position [43, 0]
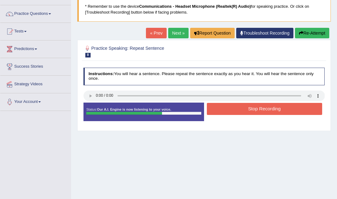
click at [251, 106] on button "Stop Recording" at bounding box center [264, 109] width 115 height 12
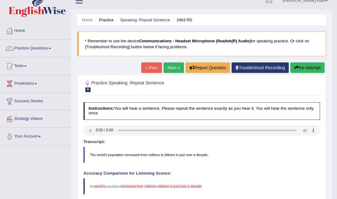
scroll to position [0, 0]
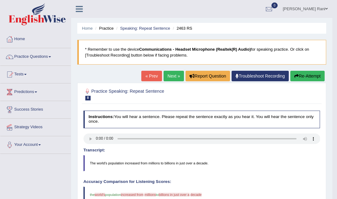
click at [169, 71] on link "Next »" at bounding box center [173, 76] width 20 height 11
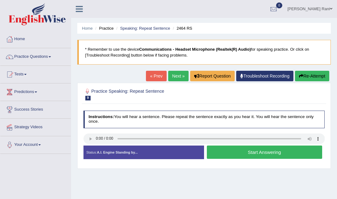
click at [216, 157] on button "Start Answering" at bounding box center [264, 151] width 115 height 13
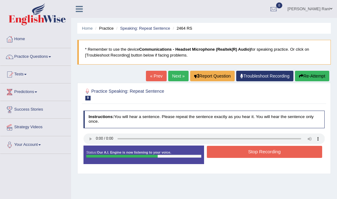
click at [216, 157] on button "Stop Recording" at bounding box center [264, 152] width 115 height 12
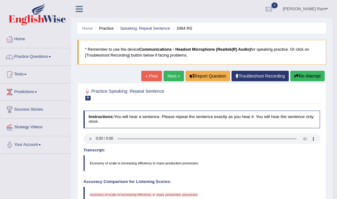
click at [216, 157] on blockquote "Economy of scale is increasing efficiency in mass production processes." at bounding box center [201, 163] width 237 height 16
click at [175, 74] on link "Next »" at bounding box center [173, 76] width 20 height 11
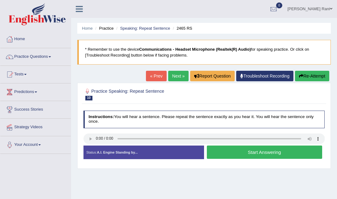
click at [245, 150] on button "Start Answering" at bounding box center [264, 151] width 115 height 13
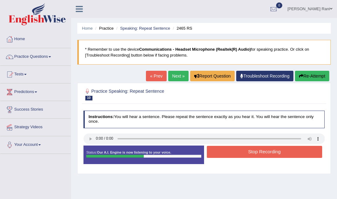
click at [245, 150] on button "Stop Recording" at bounding box center [264, 152] width 115 height 12
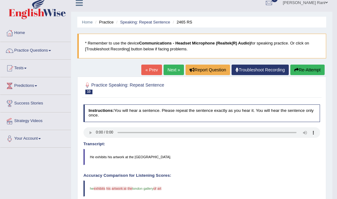
scroll to position [6, 0]
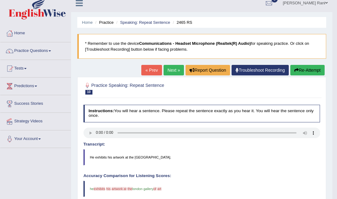
click at [174, 70] on link "Next »" at bounding box center [173, 70] width 20 height 11
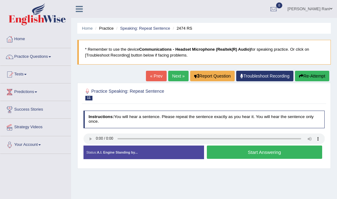
click at [102, 130] on div "Instructions: You will hear a sentence. Please repeat the sentence exactly as y…" at bounding box center [204, 137] width 244 height 58
